Goal: Use online tool/utility: Utilize a website feature to perform a specific function

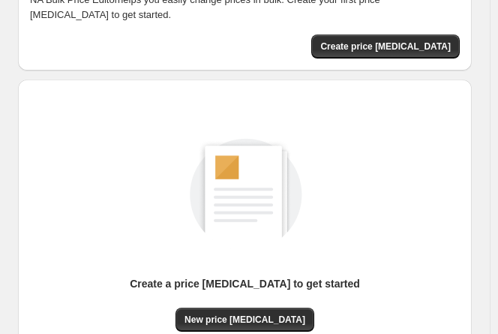
scroll to position [236, 0]
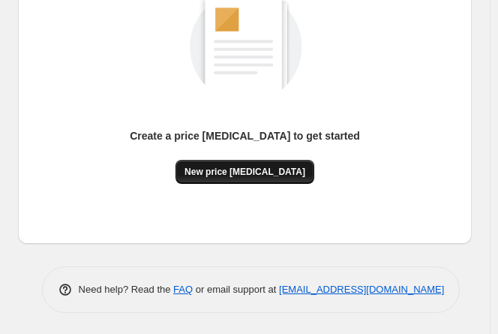
drag, startPoint x: 231, startPoint y: 186, endPoint x: 250, endPoint y: 164, distance: 28.7
click at [231, 187] on div "Create a price change job to get started New price change job" at bounding box center [245, 88] width 430 height 288
click at [273, 169] on span "New price change job" at bounding box center [245, 172] width 121 height 12
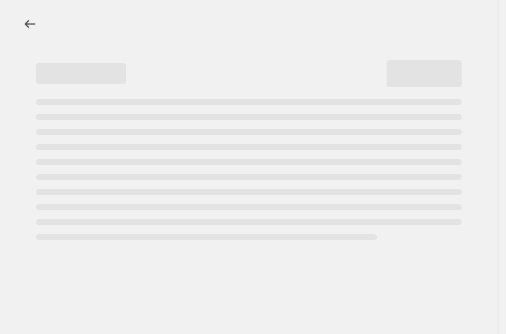
select select "percentage"
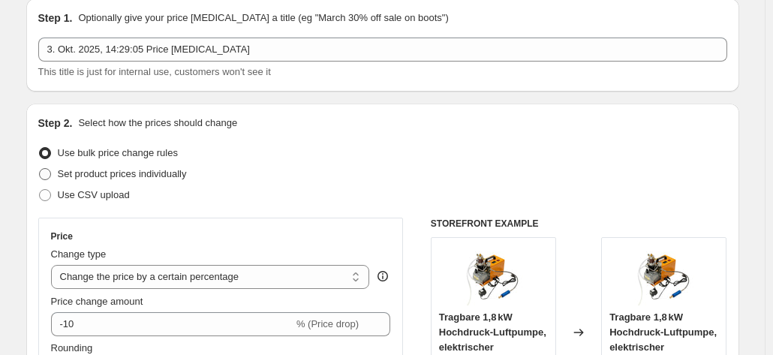
scroll to position [225, 0]
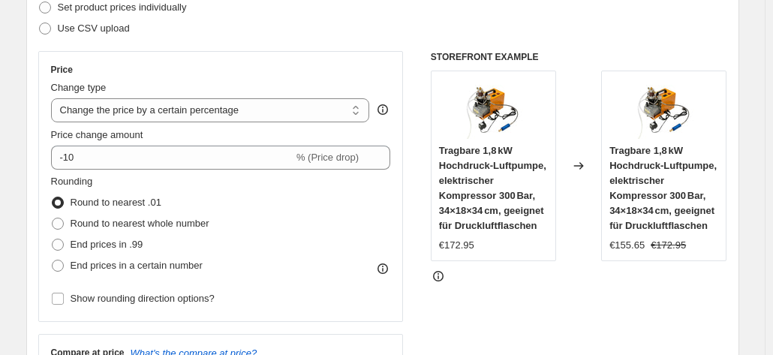
click at [105, 137] on span "Price change amount" at bounding box center [97, 134] width 92 height 11
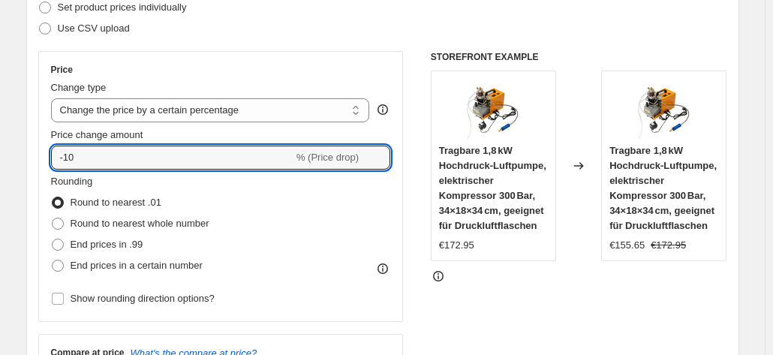
click at [105, 146] on input "-10" at bounding box center [172, 158] width 242 height 24
type input "-1"
type input "-30"
click at [505, 301] on div "STOREFRONT EXAMPLE Tragbare 1,8 kW Hochdruck-Luftpumpe, elektrischer Kompressor…" at bounding box center [579, 235] width 296 height 368
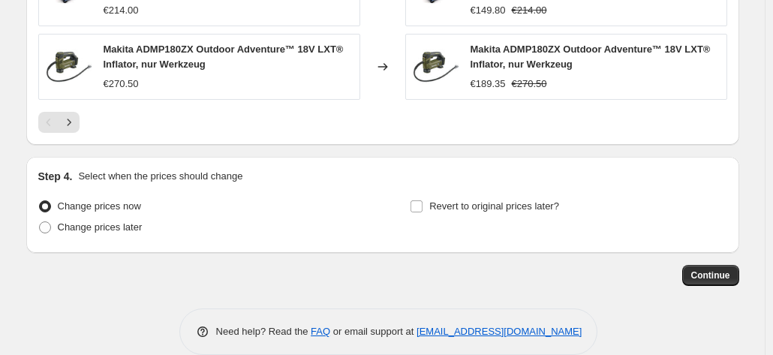
scroll to position [1210, 0]
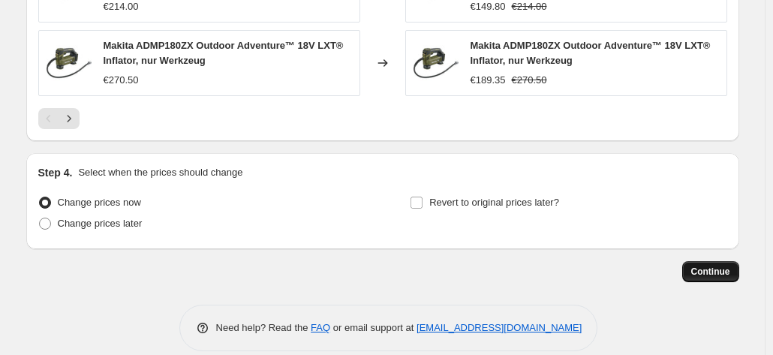
click at [505, 266] on span "Continue" at bounding box center [710, 272] width 39 height 12
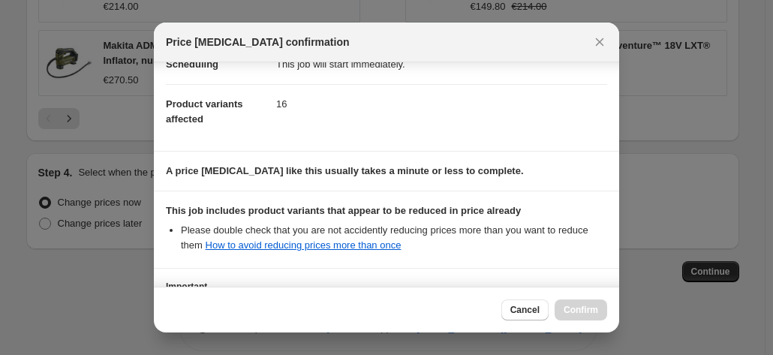
scroll to position [274, 0]
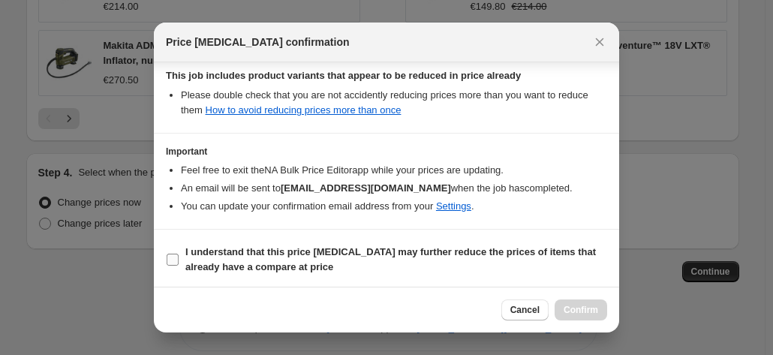
click at [185, 252] on b "I understand that this price change job may further reduce the prices of items …" at bounding box center [390, 259] width 410 height 26
click at [179, 254] on input "I understand that this price change job may further reduce the prices of items …" at bounding box center [173, 260] width 12 height 12
checkbox input "true"
click at [505, 305] on span "Confirm" at bounding box center [580, 310] width 35 height 12
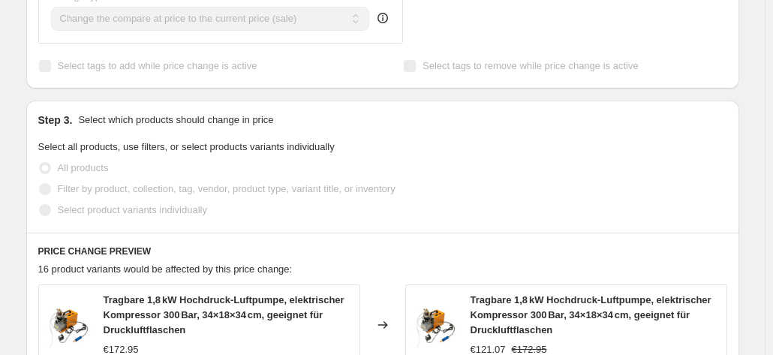
scroll to position [685, 0]
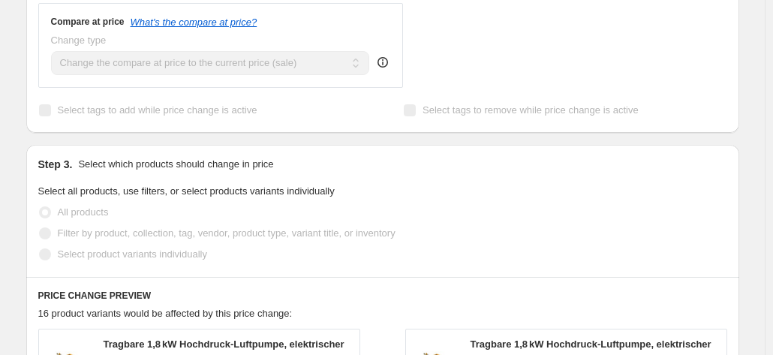
select select "percentage"
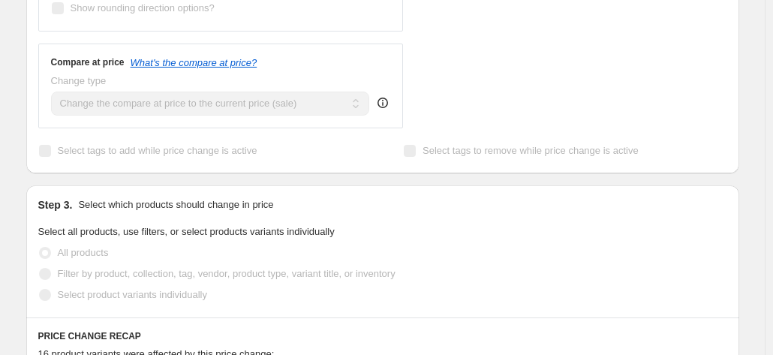
scroll to position [0, 0]
